Goal: Task Accomplishment & Management: Use online tool/utility

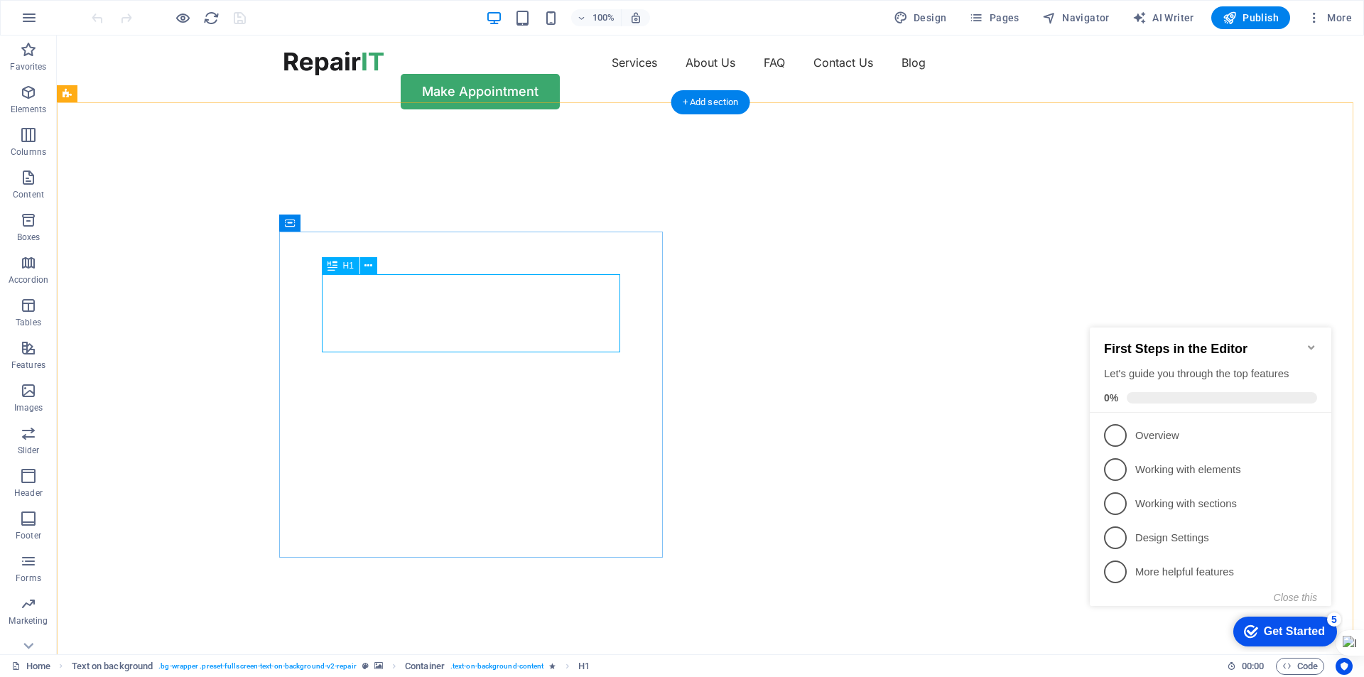
click at [369, 64] on div at bounding box center [333, 63] width 99 height 24
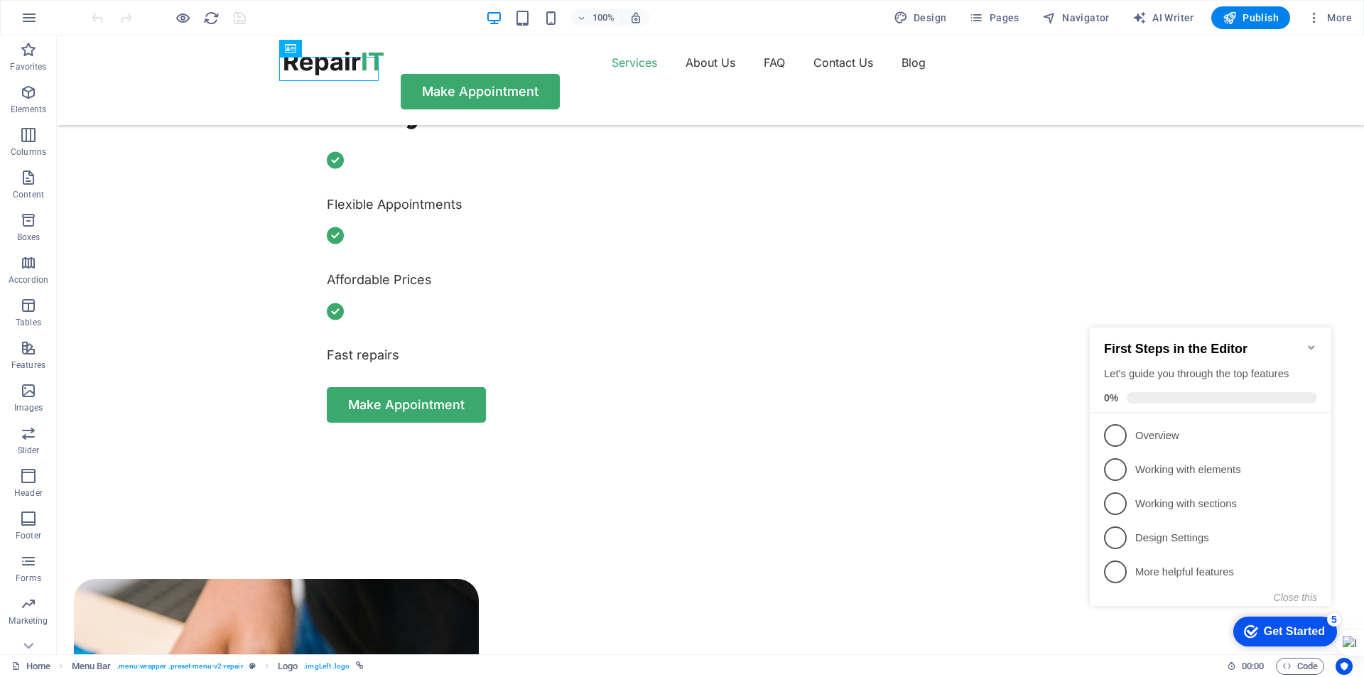
scroll to position [711, 0]
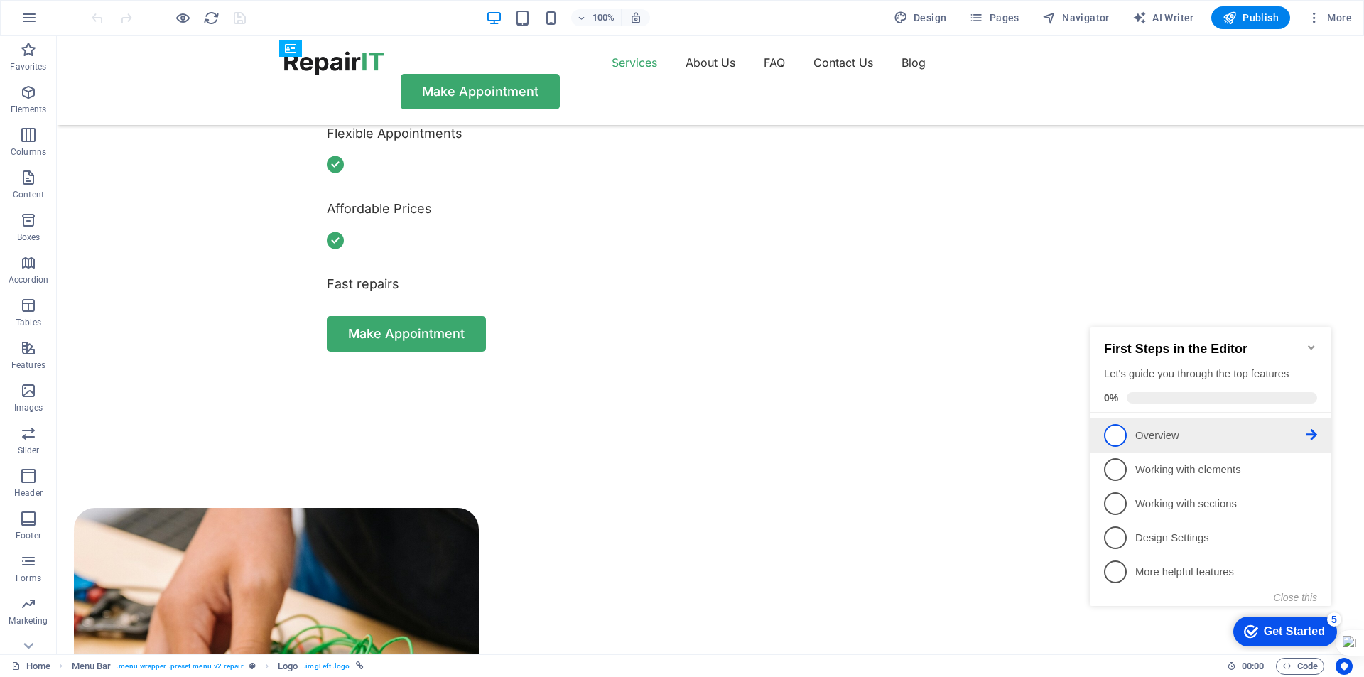
click at [1112, 438] on span "1" at bounding box center [1115, 435] width 23 height 23
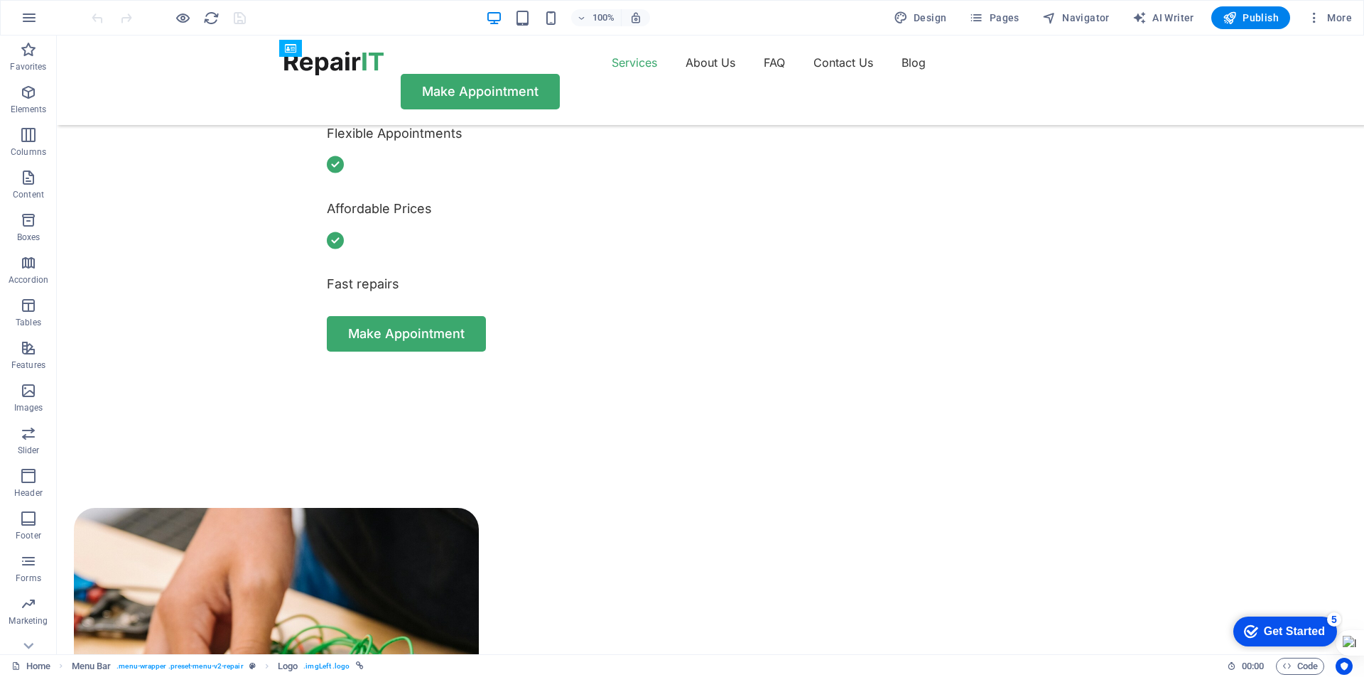
scroll to position [0, 0]
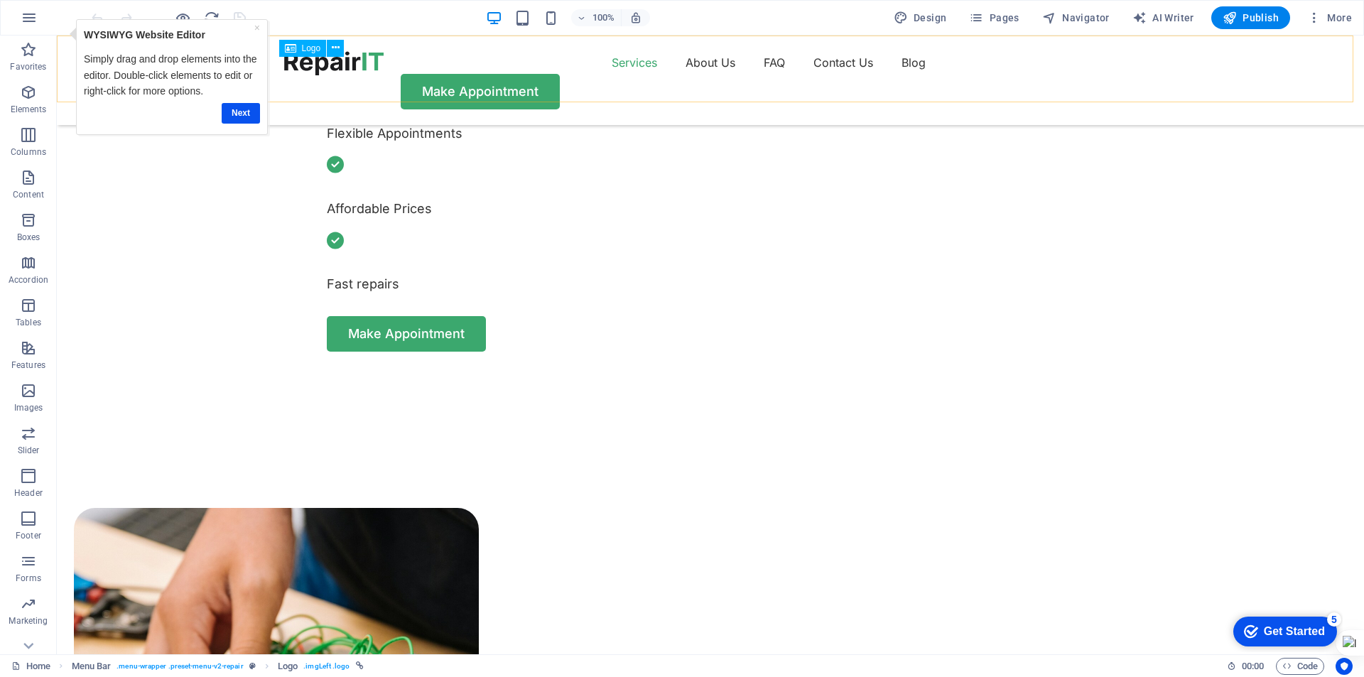
click at [351, 73] on div at bounding box center [333, 63] width 99 height 24
click at [237, 118] on link "Next" at bounding box center [241, 113] width 38 height 21
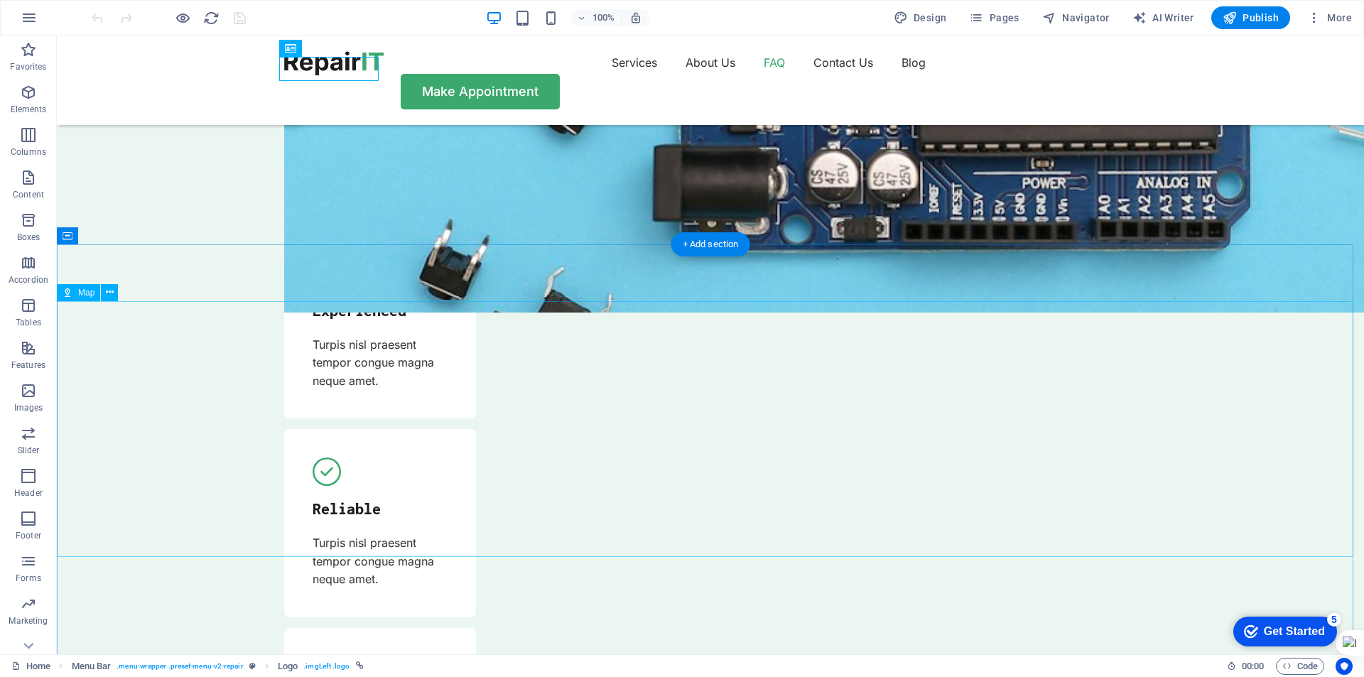
scroll to position [4619, 0]
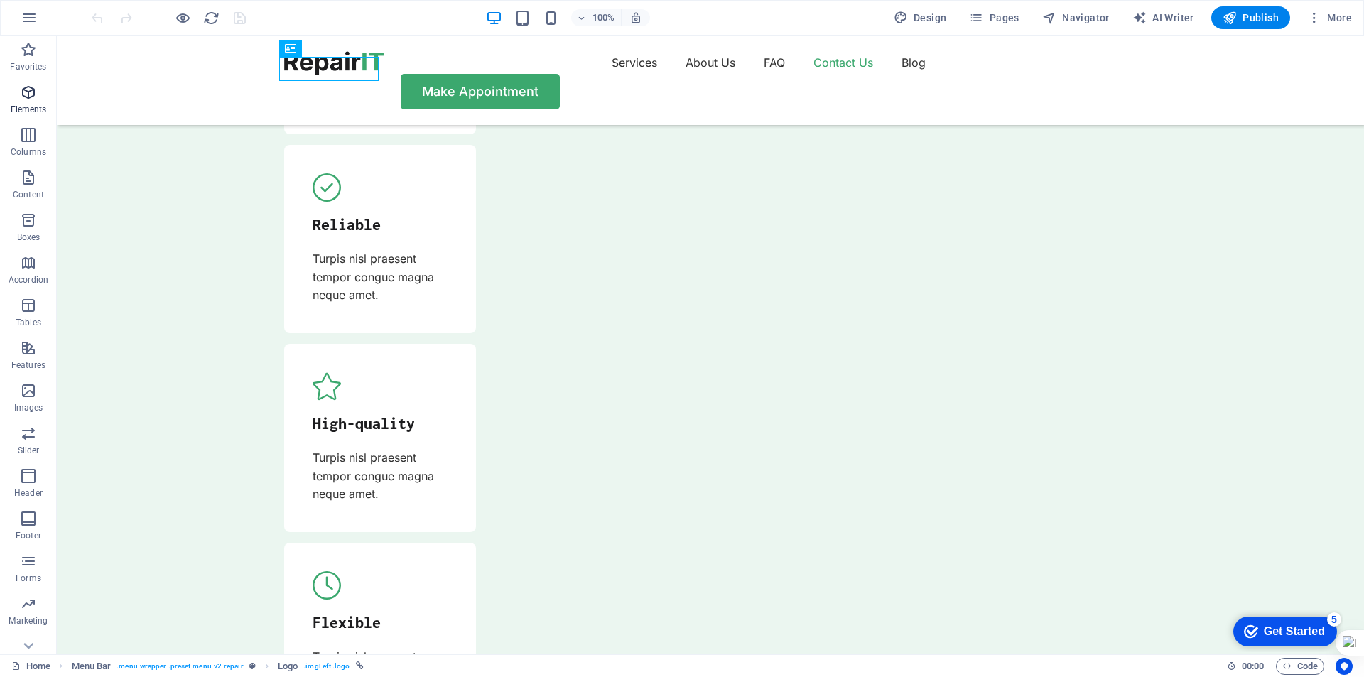
click at [23, 88] on icon "button" at bounding box center [28, 92] width 17 height 17
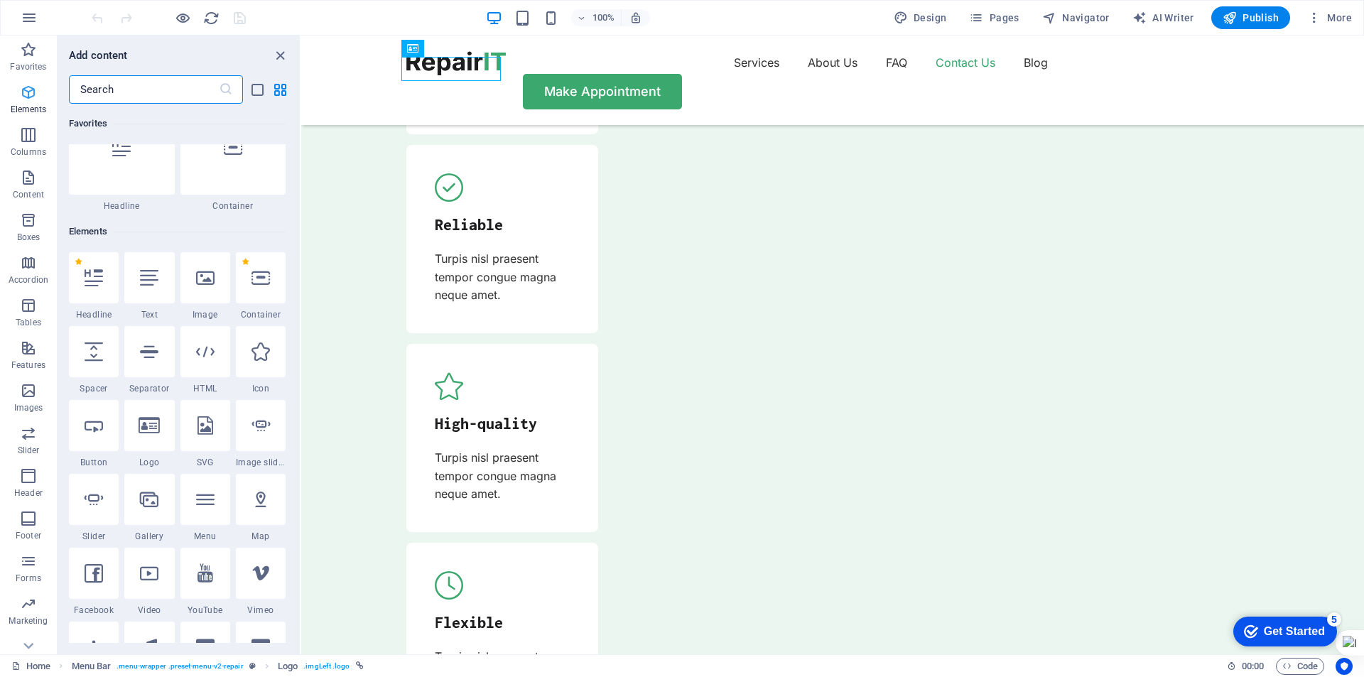
scroll to position [151, 0]
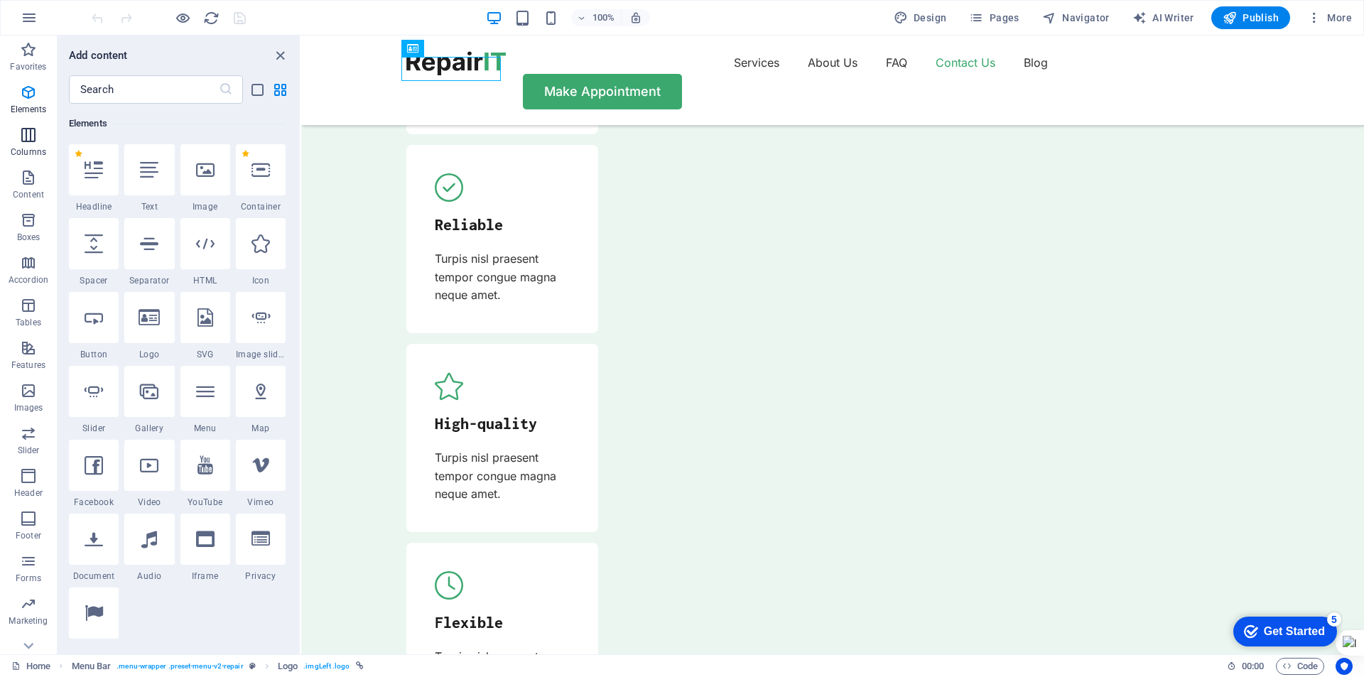
click at [27, 132] on icon "button" at bounding box center [28, 134] width 17 height 17
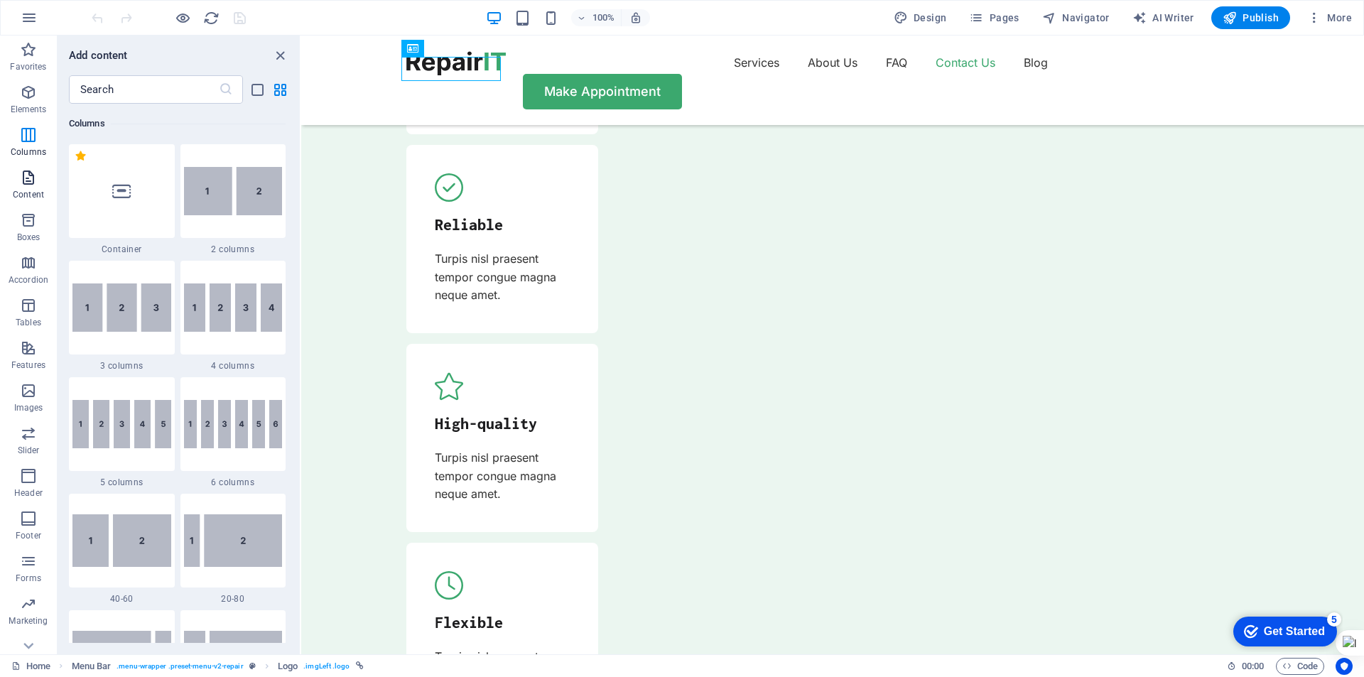
click at [35, 190] on p "Content" at bounding box center [28, 194] width 31 height 11
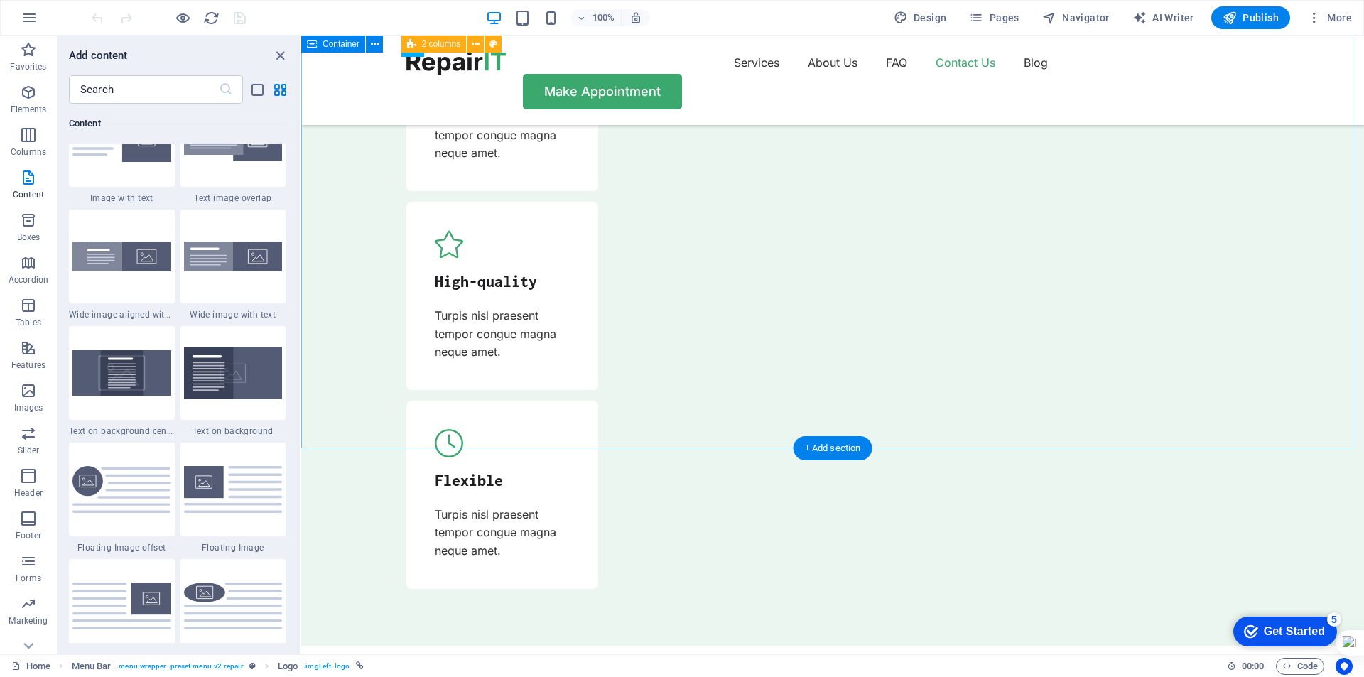
scroll to position [4860, 0]
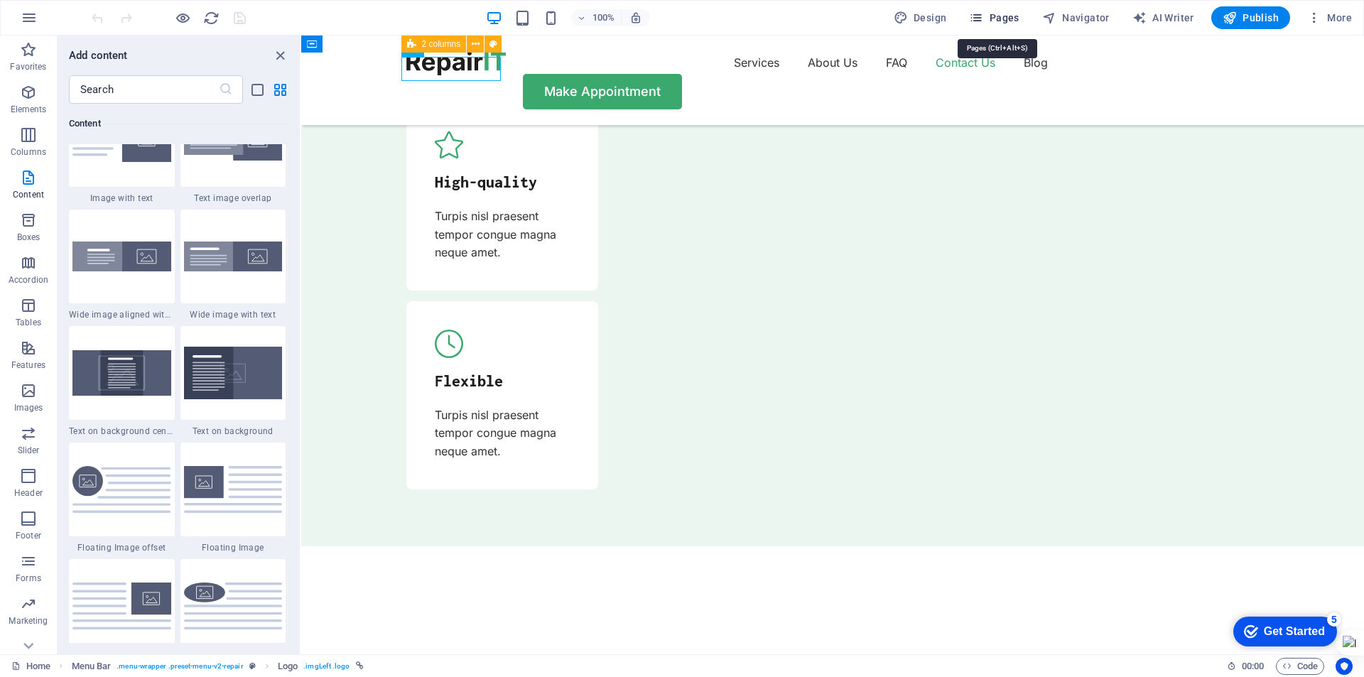
click at [994, 14] on span "Pages" at bounding box center [994, 18] width 50 height 14
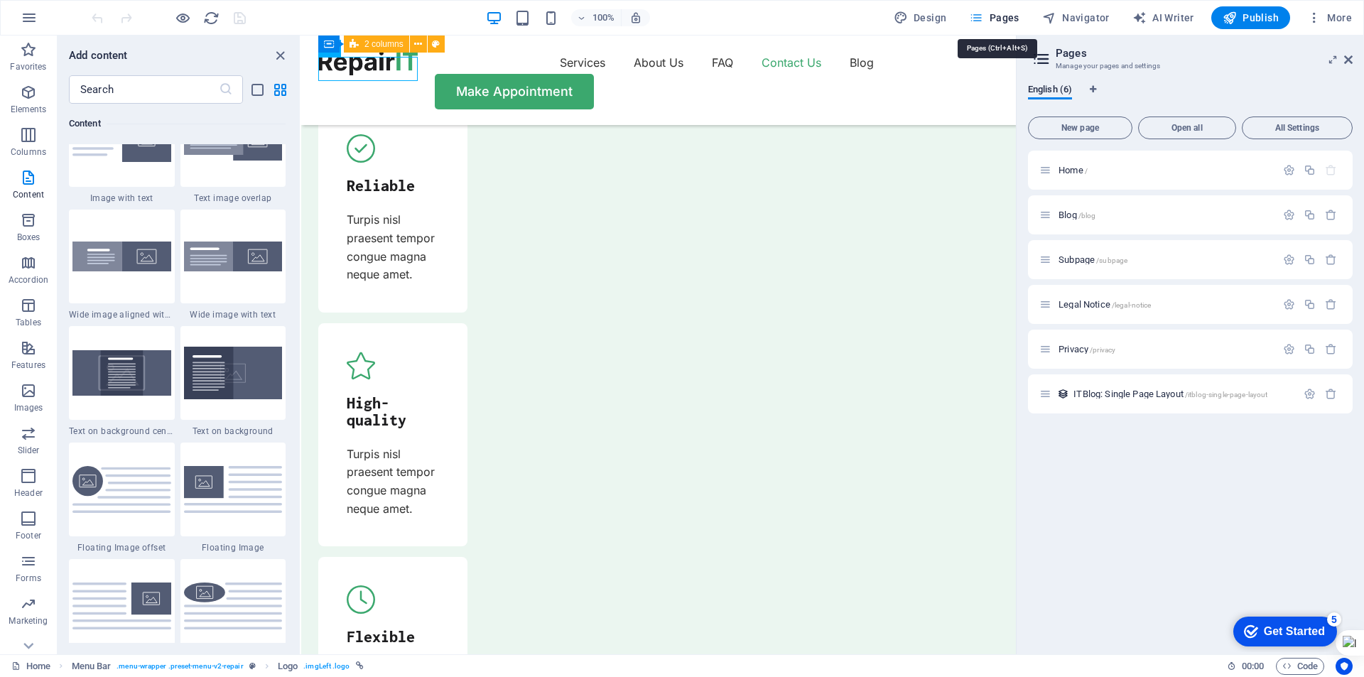
scroll to position [4990, 0]
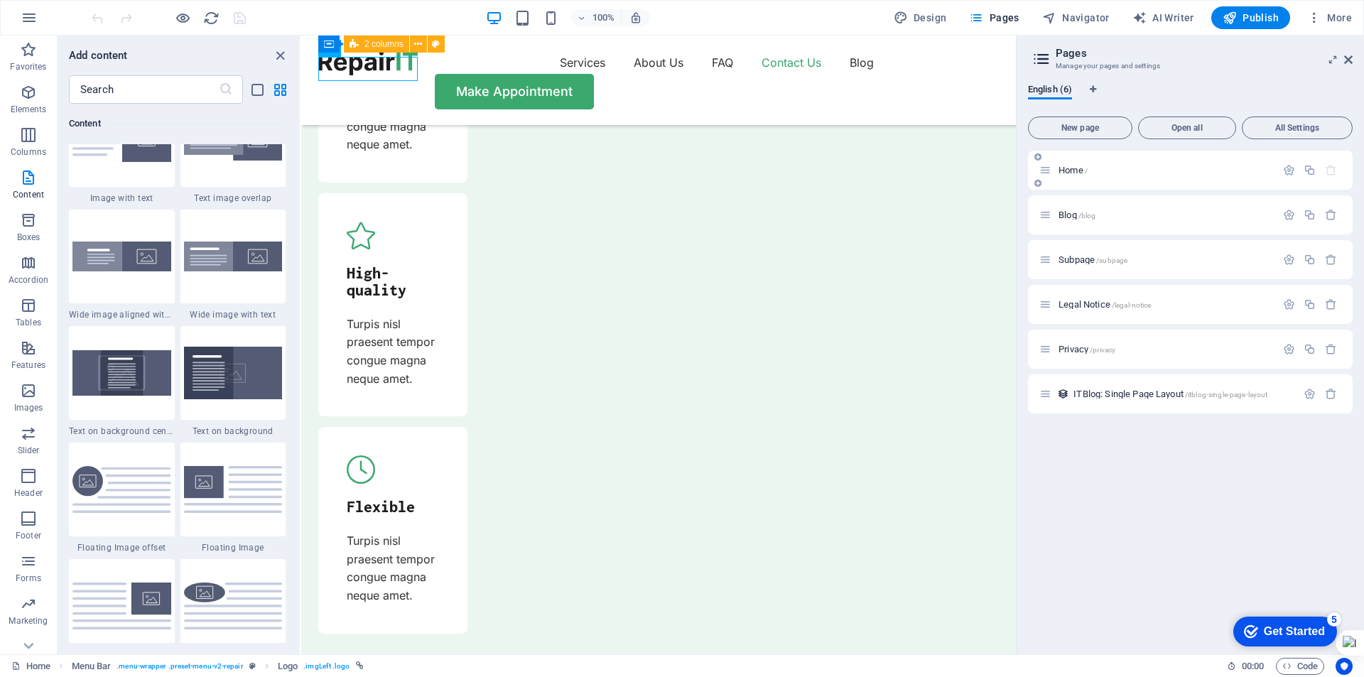
click at [1118, 173] on p "Home /" at bounding box center [1165, 170] width 213 height 9
click at [1064, 172] on span "Home /" at bounding box center [1073, 170] width 29 height 11
click at [1335, 170] on icon "button" at bounding box center [1331, 170] width 12 height 12
click at [1069, 172] on span "Home /" at bounding box center [1073, 170] width 29 height 11
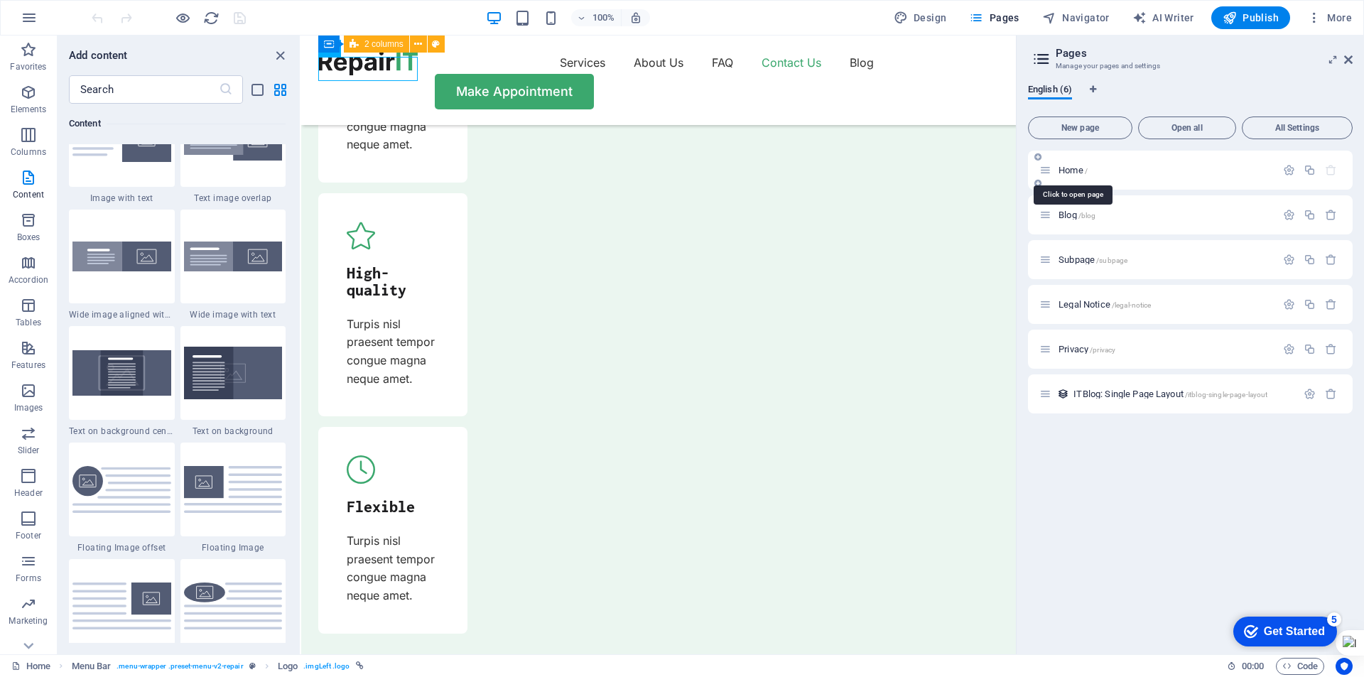
click at [1069, 172] on span "Home /" at bounding box center [1073, 170] width 29 height 11
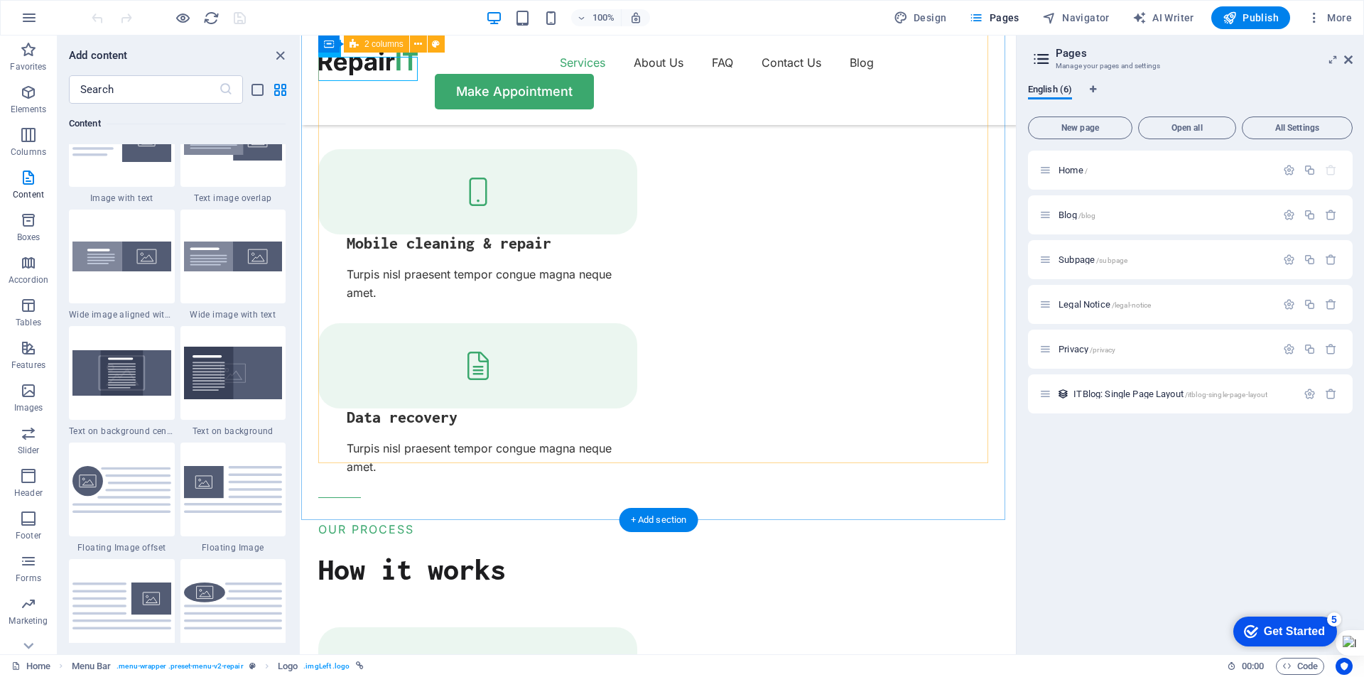
scroll to position [1509, 0]
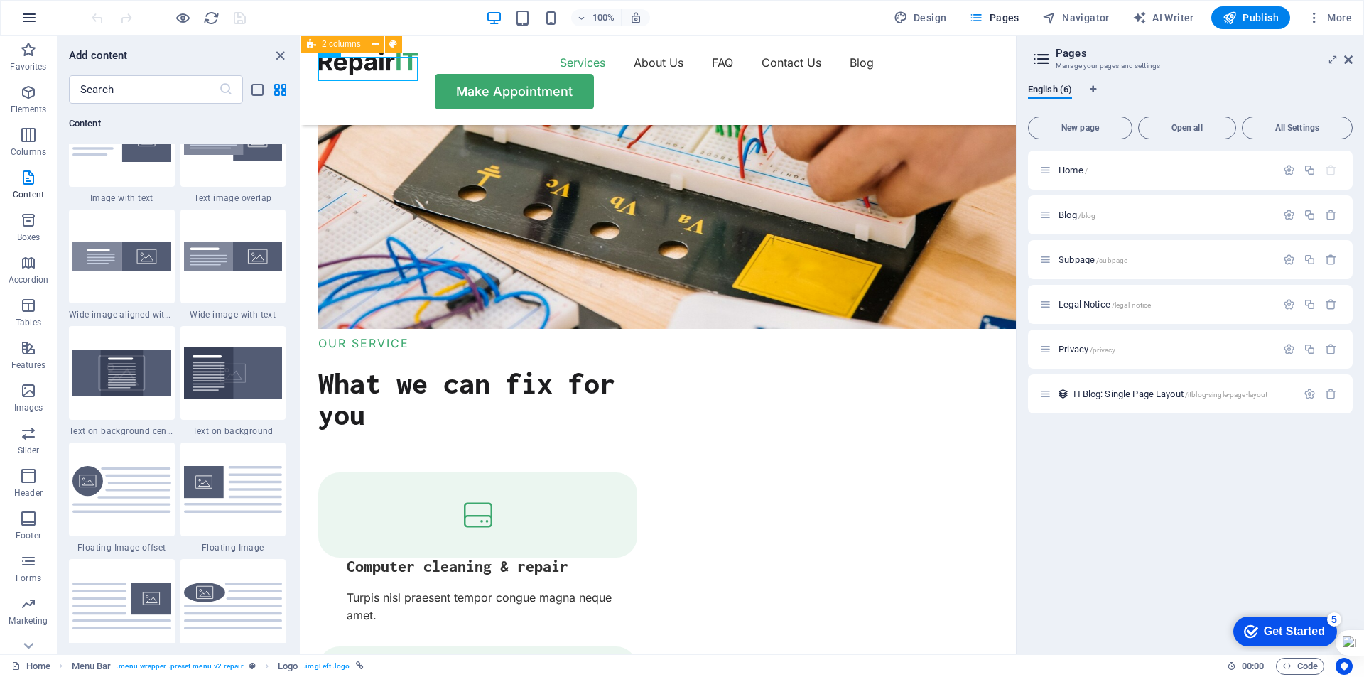
click at [30, 11] on icon "button" at bounding box center [29, 17] width 17 height 17
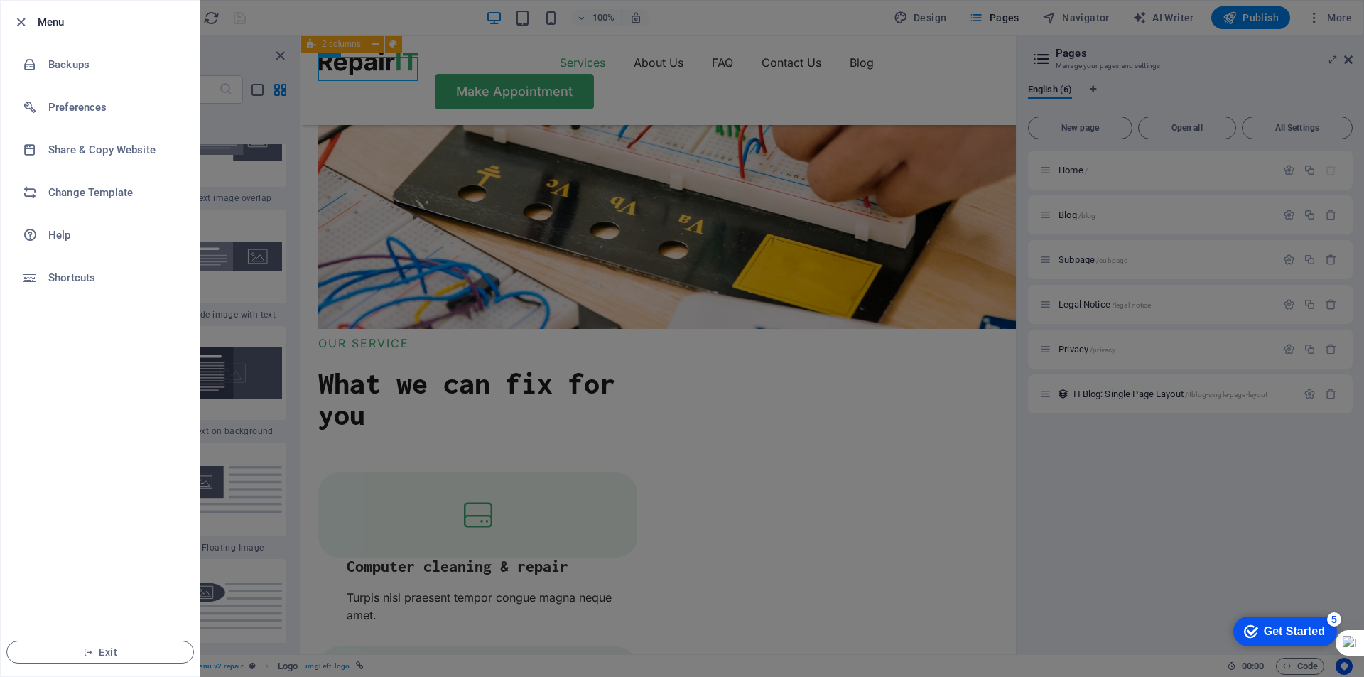
click at [60, 22] on h6 "Menu" at bounding box center [113, 22] width 151 height 17
click at [76, 66] on h6 "Backups" at bounding box center [113, 64] width 131 height 17
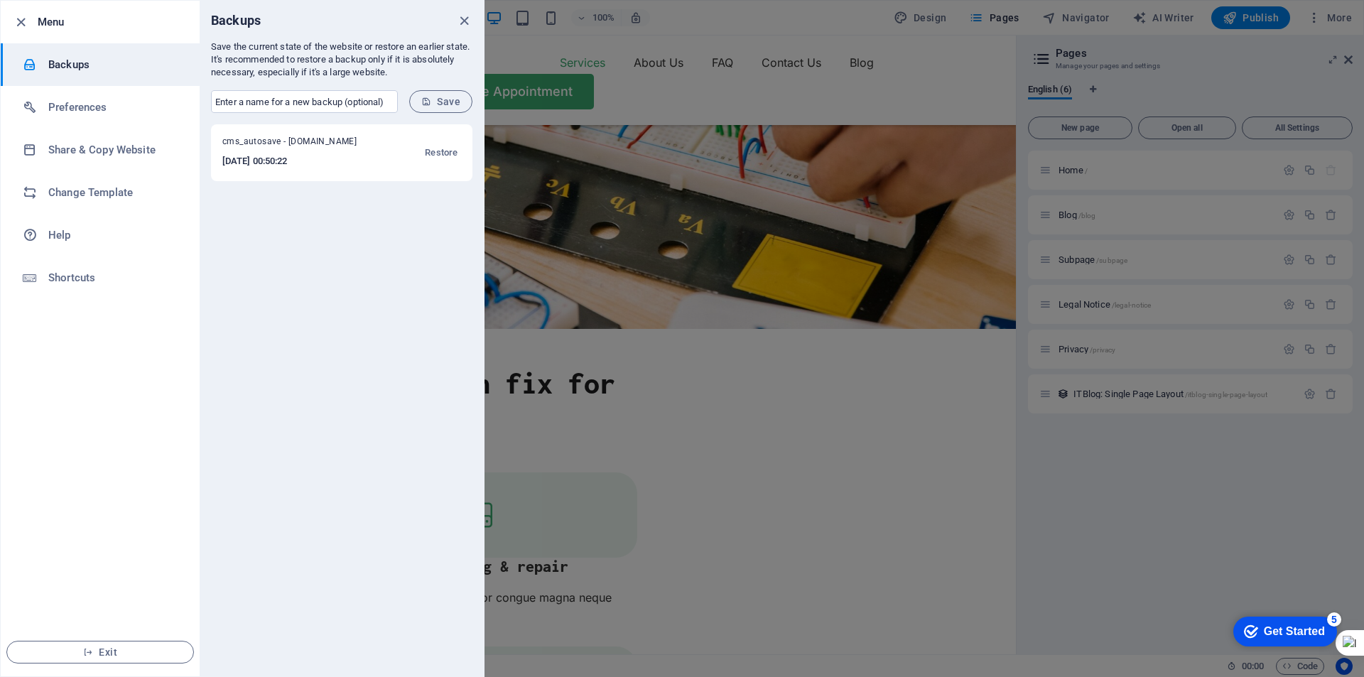
click at [75, 27] on h6 "Menu" at bounding box center [113, 22] width 151 height 17
click at [21, 21] on icon "button" at bounding box center [21, 22] width 16 height 16
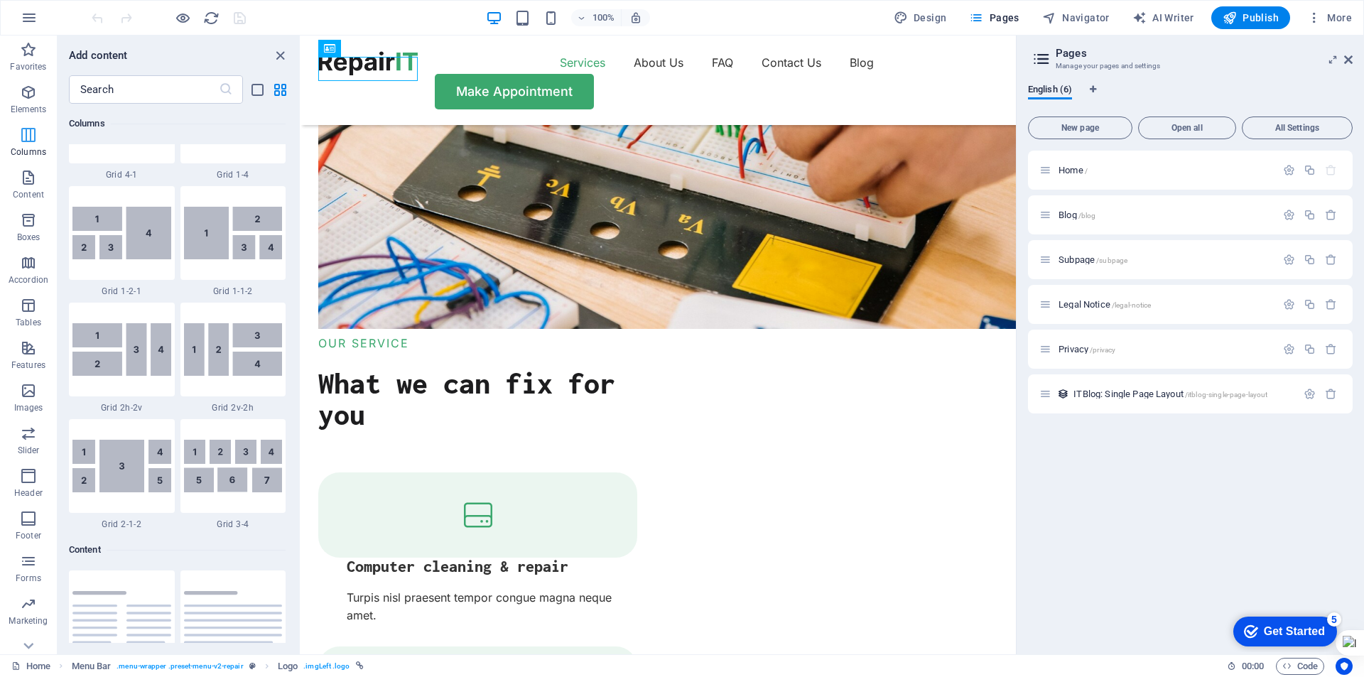
scroll to position [21, 0]
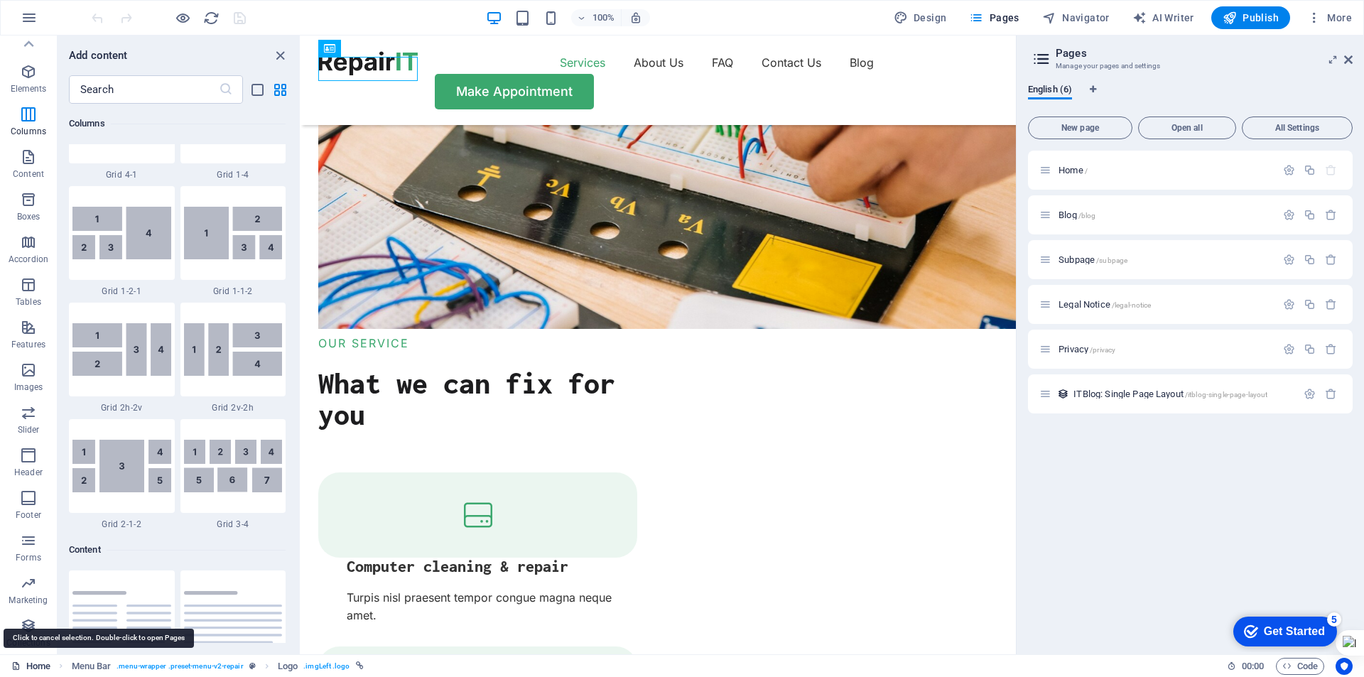
click at [40, 667] on link "Home" at bounding box center [30, 666] width 39 height 17
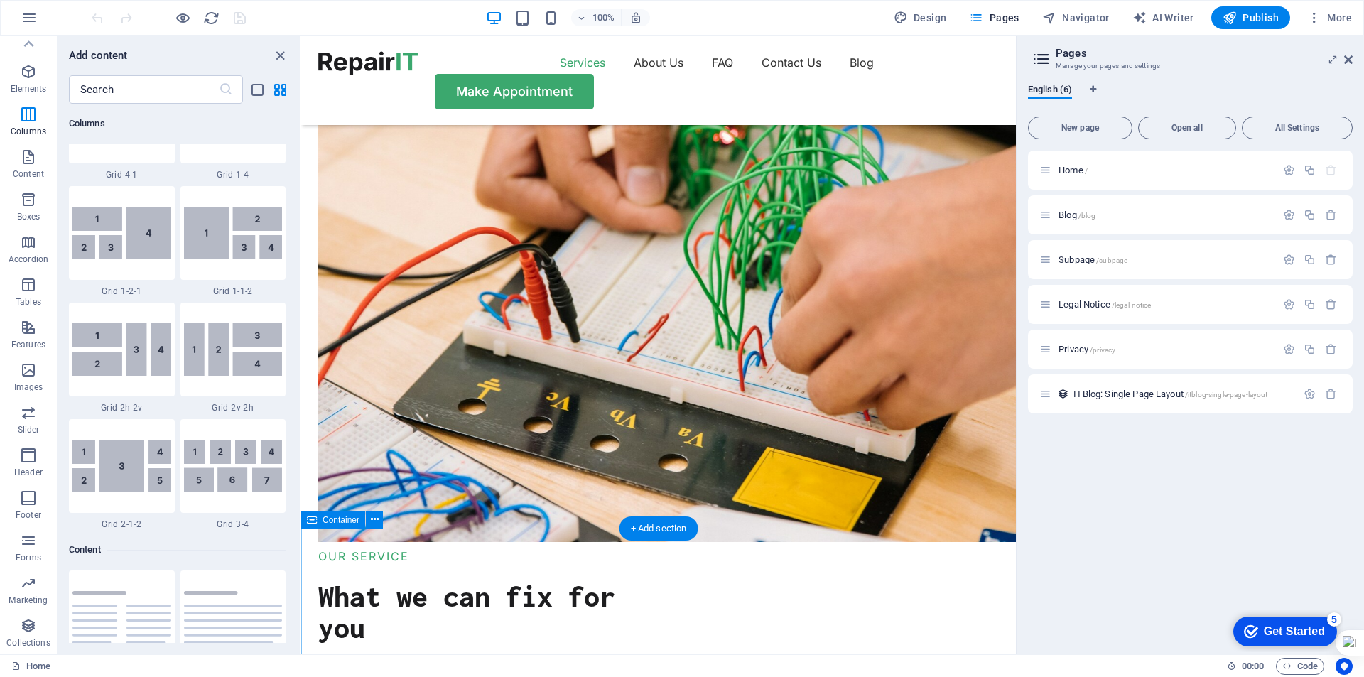
scroll to position [798, 0]
